Goal: Task Accomplishment & Management: Use online tool/utility

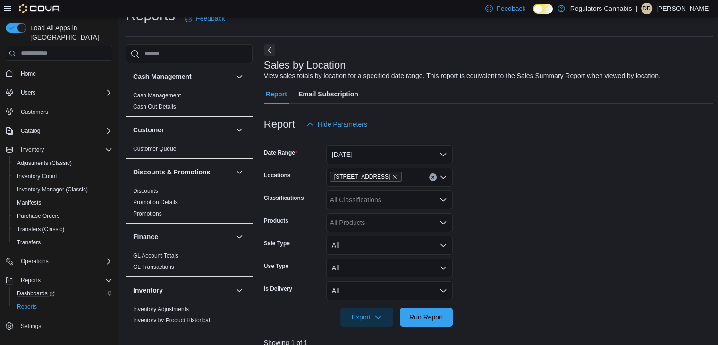
scroll to position [19, 0]
click at [18, 303] on span "Reports" at bounding box center [27, 307] width 20 height 8
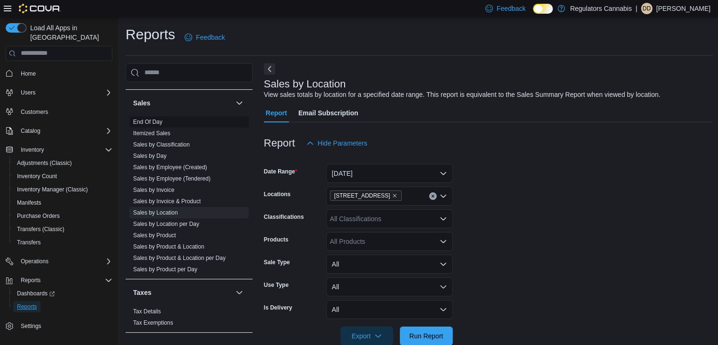
scroll to position [469, 0]
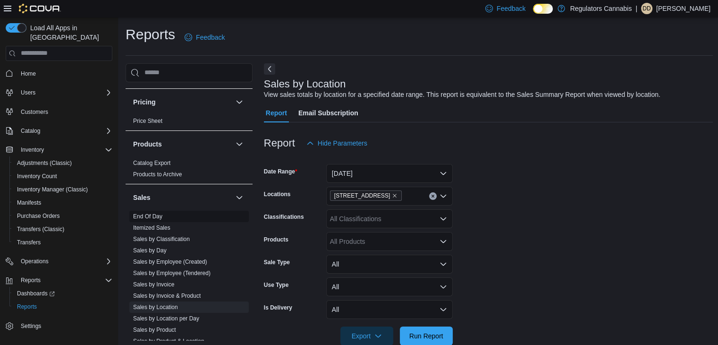
click at [149, 119] on link "Price Sheet" at bounding box center [147, 121] width 29 height 7
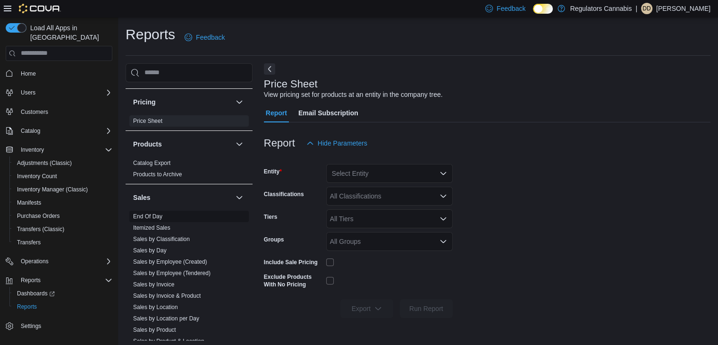
scroll to position [3, 0]
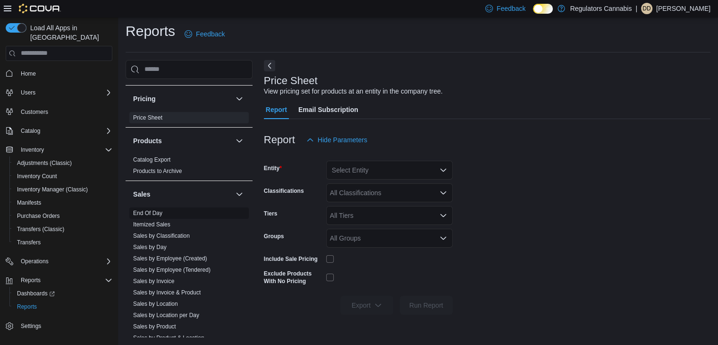
click at [153, 210] on link "End Of Day" at bounding box center [147, 213] width 29 height 7
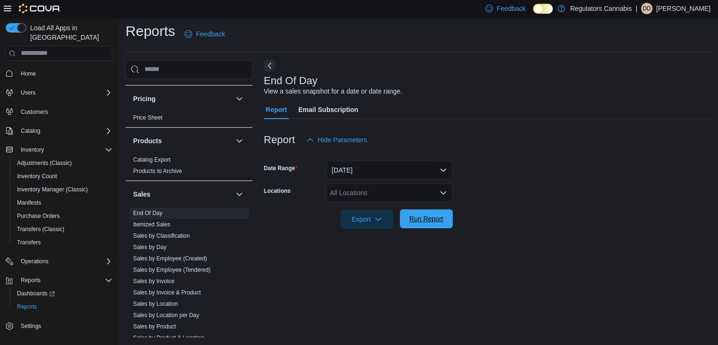
click at [434, 223] on span "Run Report" at bounding box center [426, 218] width 34 height 9
